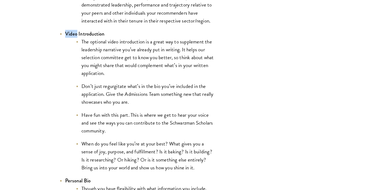
scroll to position [912, 0]
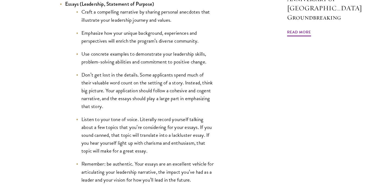
scroll to position [609, 0]
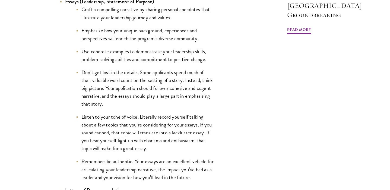
click at [159, 87] on li "Don’t get lost in the details. Some applicants spend much of their valuable wor…" at bounding box center [145, 87] width 138 height 39
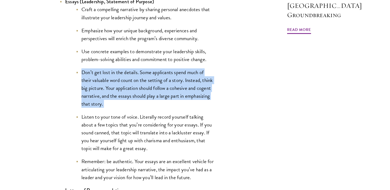
click at [159, 87] on li "Don’t get lost in the details. Some applicants spend much of their valuable wor…" at bounding box center [145, 87] width 138 height 39
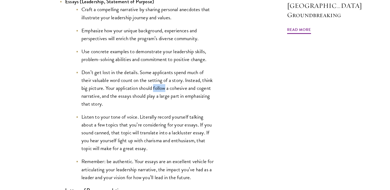
click at [159, 87] on li "Don’t get lost in the details. Some applicants spend much of their valuable wor…" at bounding box center [145, 87] width 138 height 39
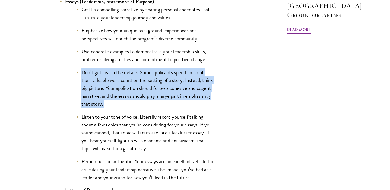
click at [159, 87] on li "Don’t get lost in the details. Some applicants spend much of their valuable wor…" at bounding box center [145, 87] width 138 height 39
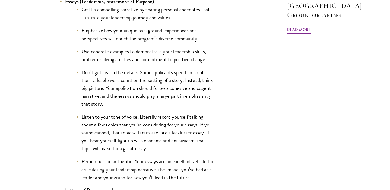
scroll to position [661, 0]
